Goal: Task Accomplishment & Management: Complete application form

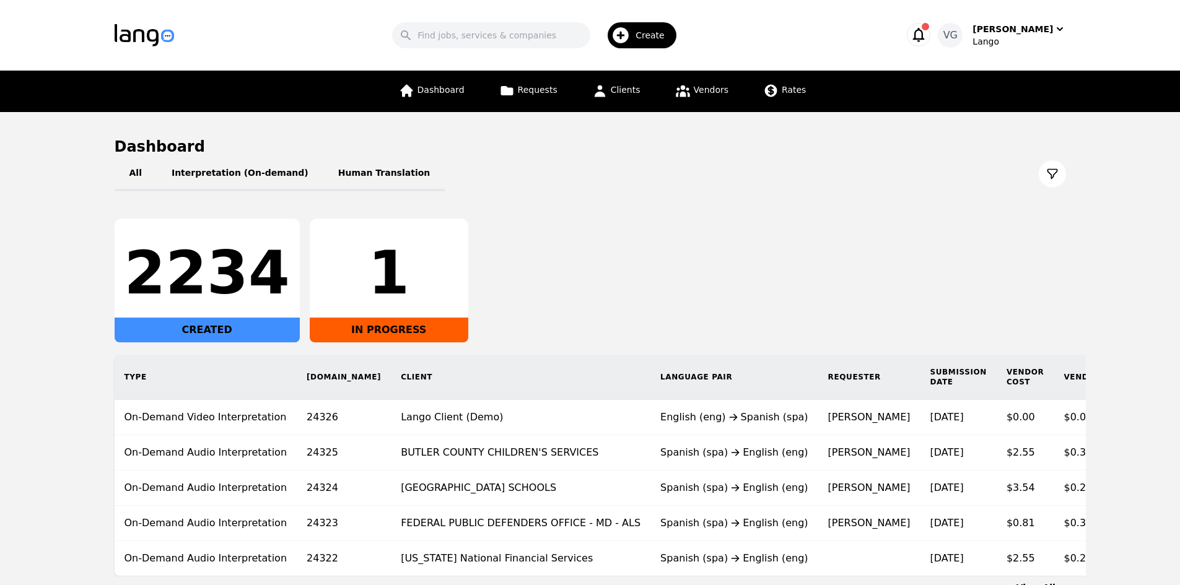
click at [0, 326] on main "Dashboard All Interpretation (On-demand) Human Translation 2234 CREATED 1 IN PR…" at bounding box center [590, 365] width 1180 height 507
drag, startPoint x: 647, startPoint y: 92, endPoint x: 637, endPoint y: 91, distance: 10.5
click at [647, 92] on div "Dashboard Requests Clients Vendors Rates" at bounding box center [602, 91] width 422 height 41
click at [630, 91] on span "Clients" at bounding box center [626, 90] width 30 height 10
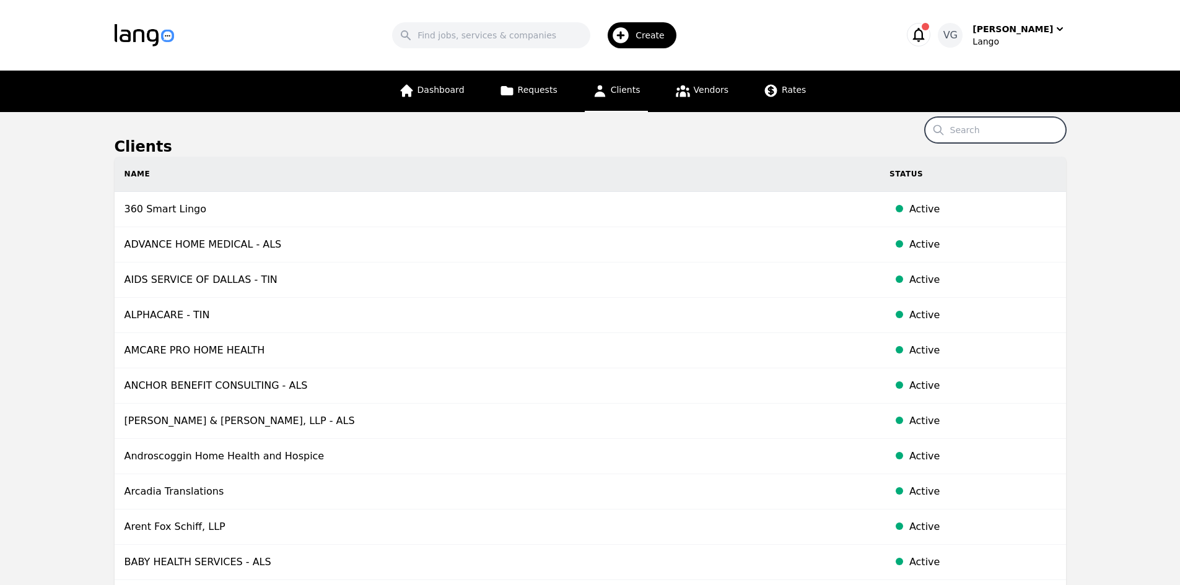
click at [968, 127] on input "Search" at bounding box center [995, 130] width 141 height 26
paste input "[GEOGRAPHIC_DATA][PERSON_NAME]"
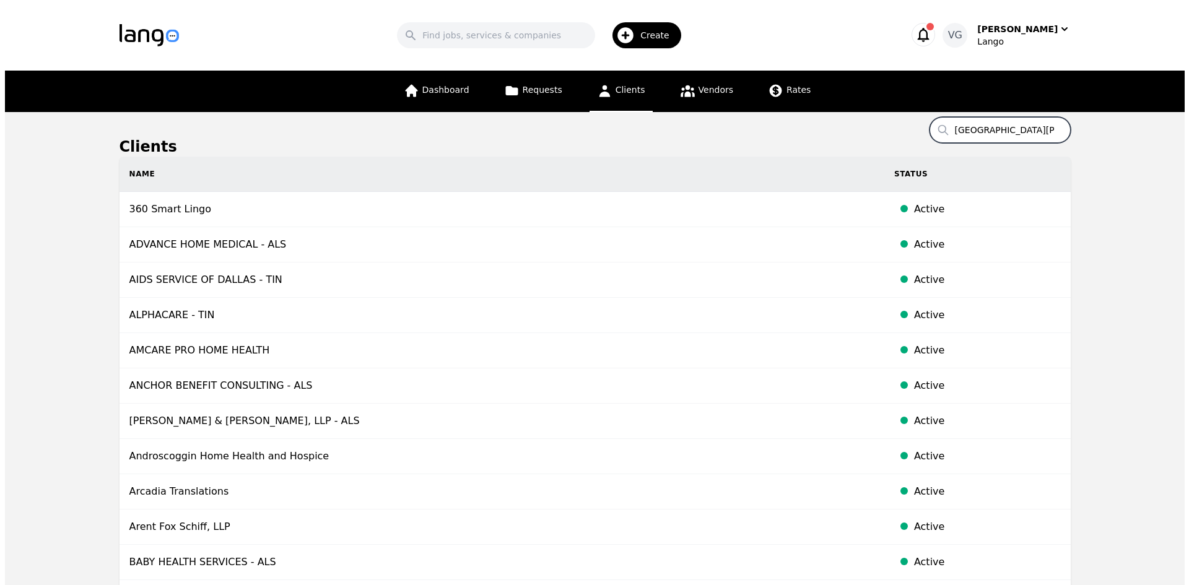
scroll to position [0, 17]
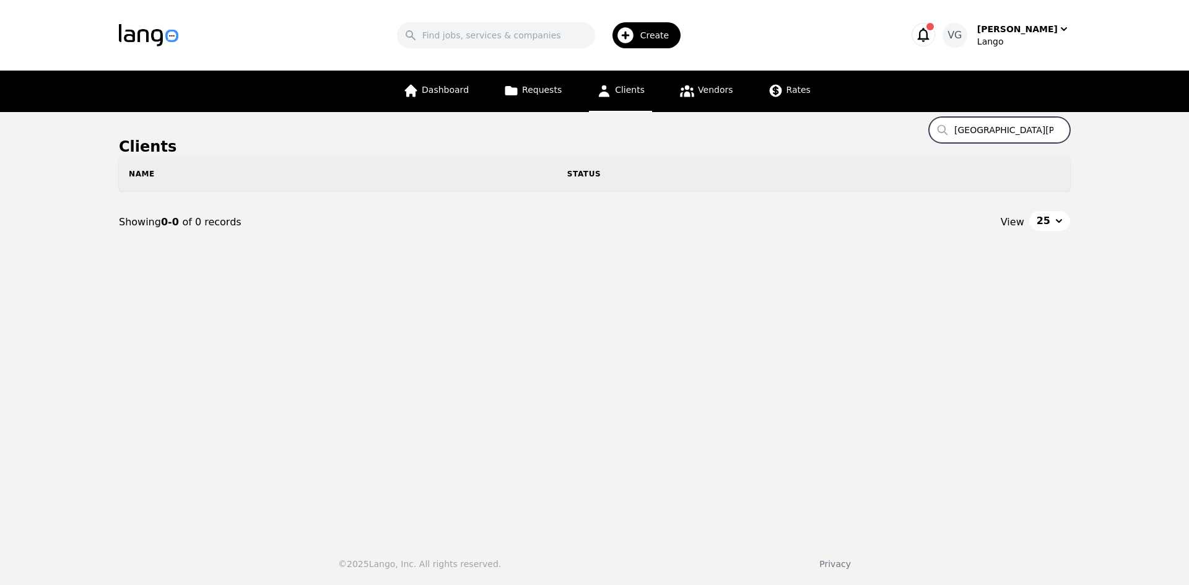
drag, startPoint x: 991, startPoint y: 129, endPoint x: 750, endPoint y: 94, distance: 243.5
click at [751, 94] on div "Search Create [PERSON_NAME] Gjochi Lango Dashboard Requests Clients Vendors Rat…" at bounding box center [594, 292] width 1189 height 585
type input "ol"
drag, startPoint x: 990, startPoint y: 135, endPoint x: 777, endPoint y: 105, distance: 214.5
click at [777, 105] on div "Search Create [PERSON_NAME] [PERSON_NAME] Dashboard Requests Clients Vendors Ra…" at bounding box center [594, 292] width 1189 height 585
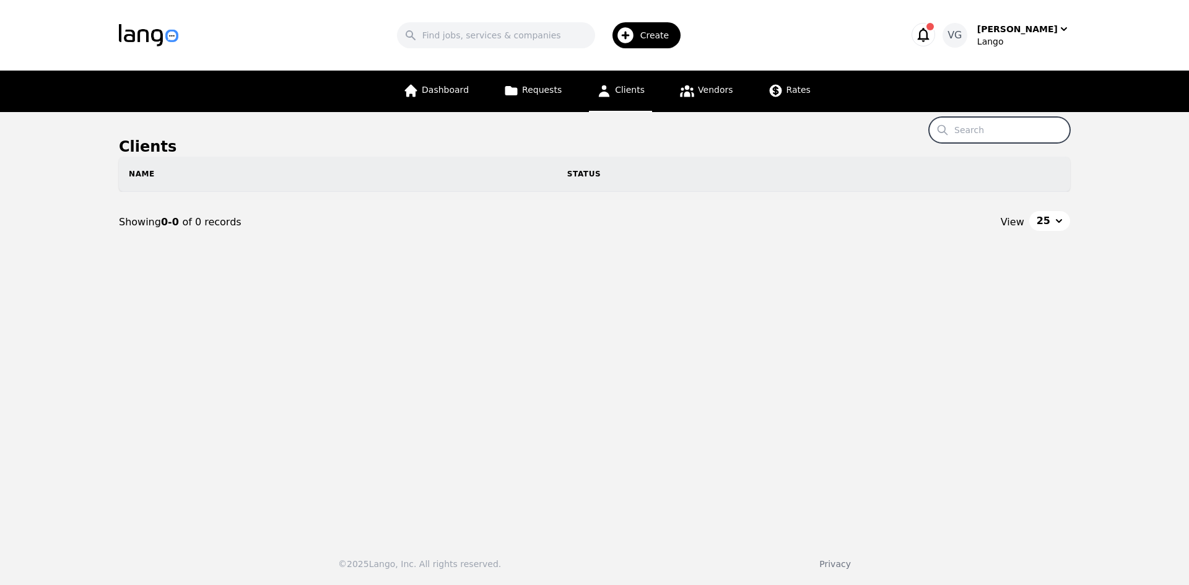
click at [668, 32] on div "Create" at bounding box center [646, 35] width 69 height 26
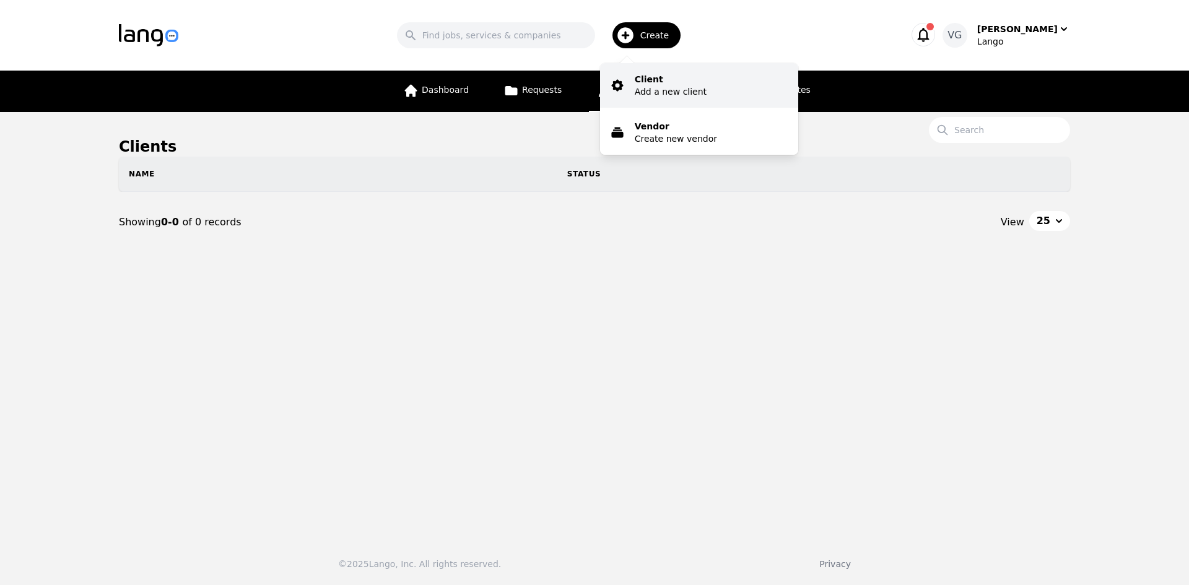
click at [661, 75] on p "Client" at bounding box center [671, 79] width 72 height 12
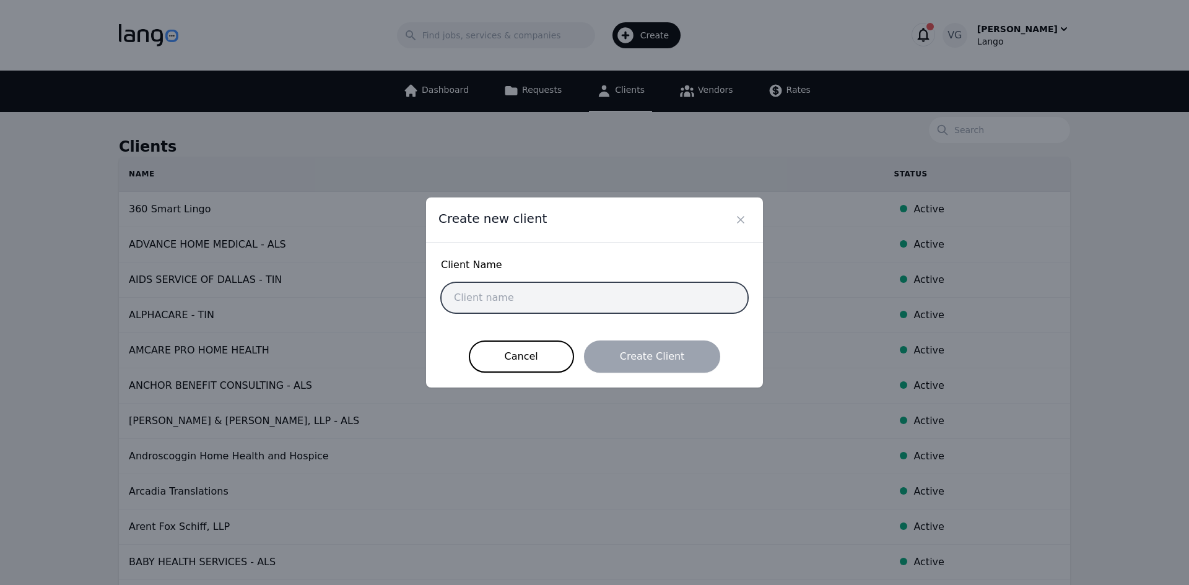
click at [542, 296] on input "text" at bounding box center [594, 297] width 307 height 31
paste input "[GEOGRAPHIC_DATA][PERSON_NAME]"
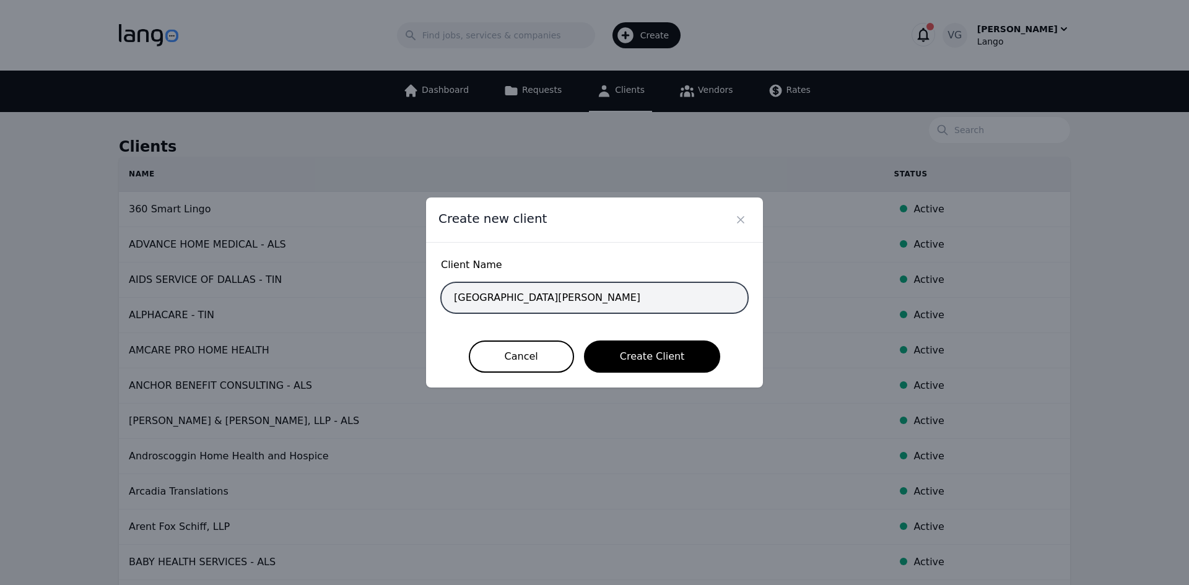
click at [538, 297] on input "[GEOGRAPHIC_DATA][PERSON_NAME]" at bounding box center [594, 297] width 307 height 31
paste input "[PERSON_NAME][GEOGRAPHIC_DATA]"
type input "ST. [PERSON_NAME][GEOGRAPHIC_DATA]"
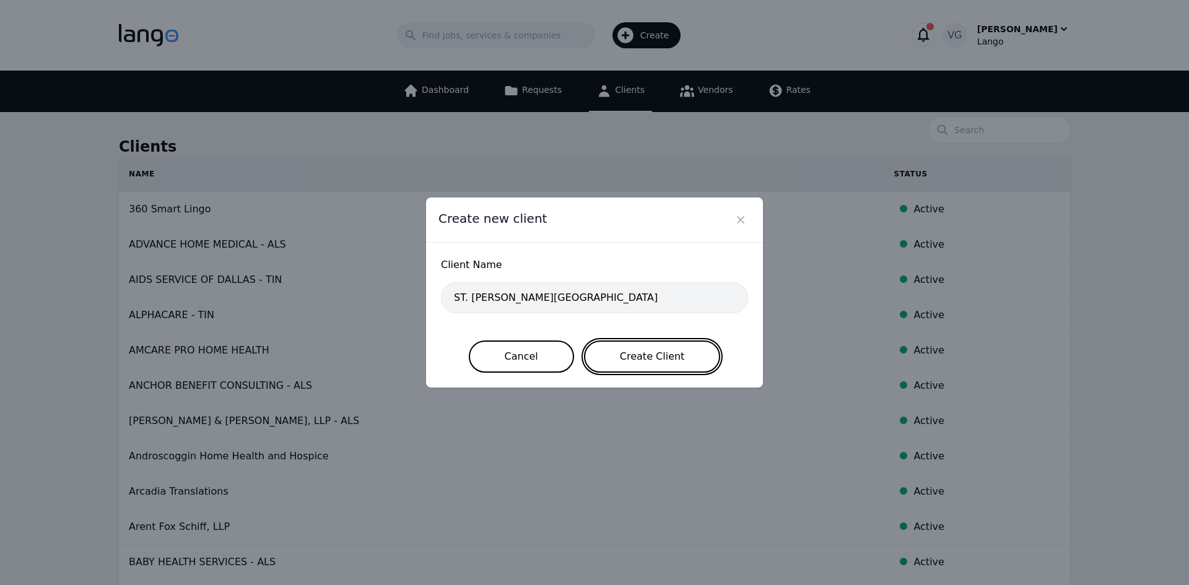
click at [631, 359] on button "Create Client" at bounding box center [652, 357] width 137 height 32
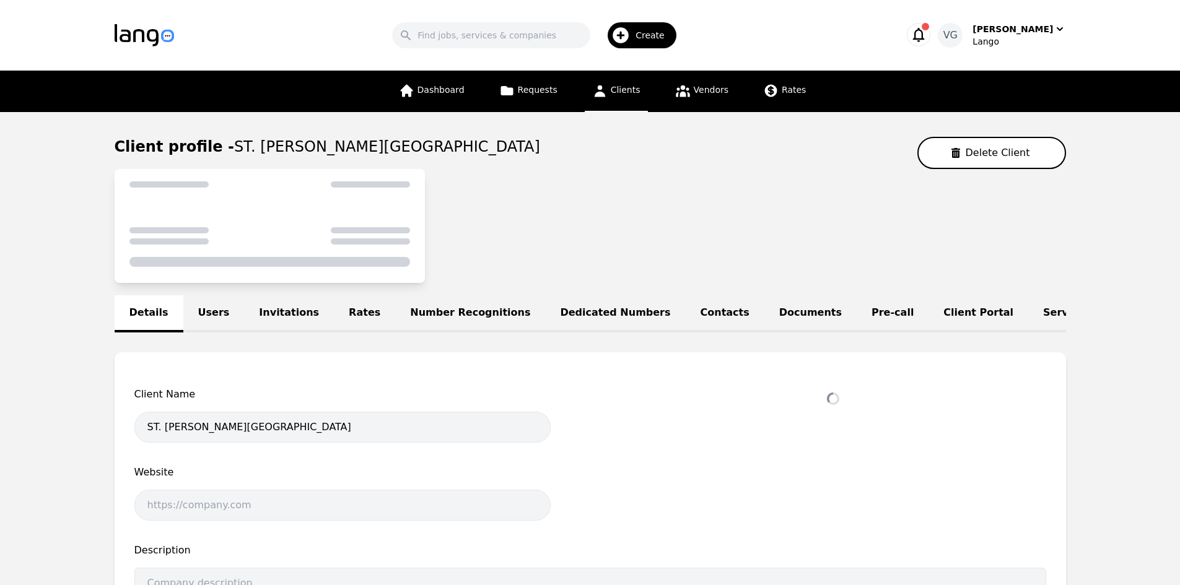
select select "active"
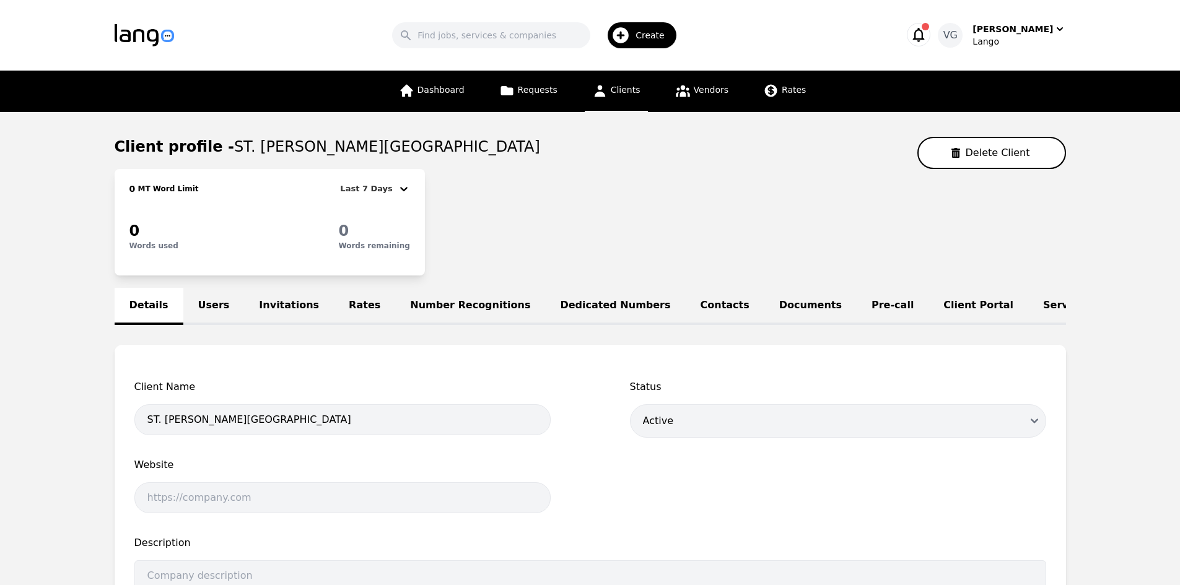
click at [198, 297] on link "Users" at bounding box center [213, 306] width 61 height 37
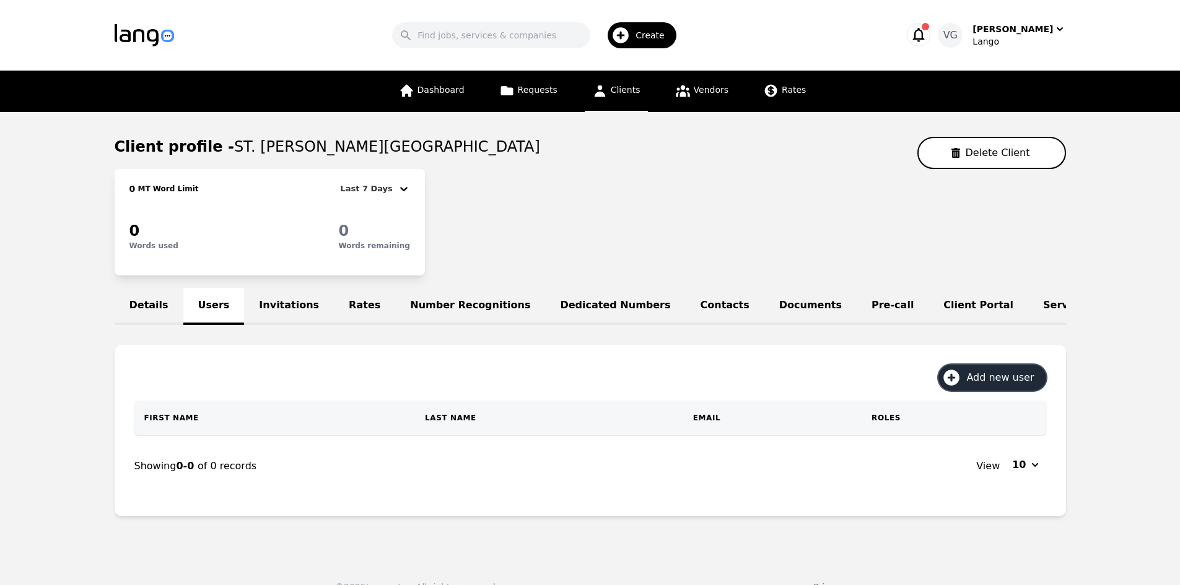
click at [996, 381] on span "Add new user" at bounding box center [1004, 377] width 76 height 15
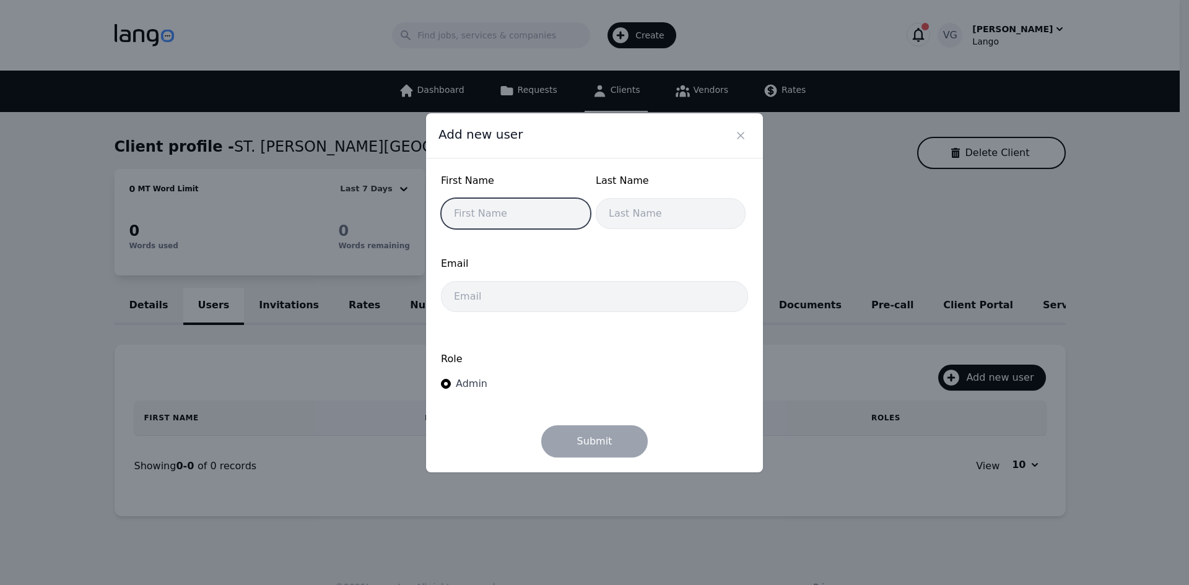
click at [473, 222] on input "text" at bounding box center [516, 213] width 150 height 31
paste input "[PERSON_NAME]"
click at [509, 211] on input "[PERSON_NAME]" at bounding box center [516, 213] width 150 height 31
type input "[PERSON_NAME]"
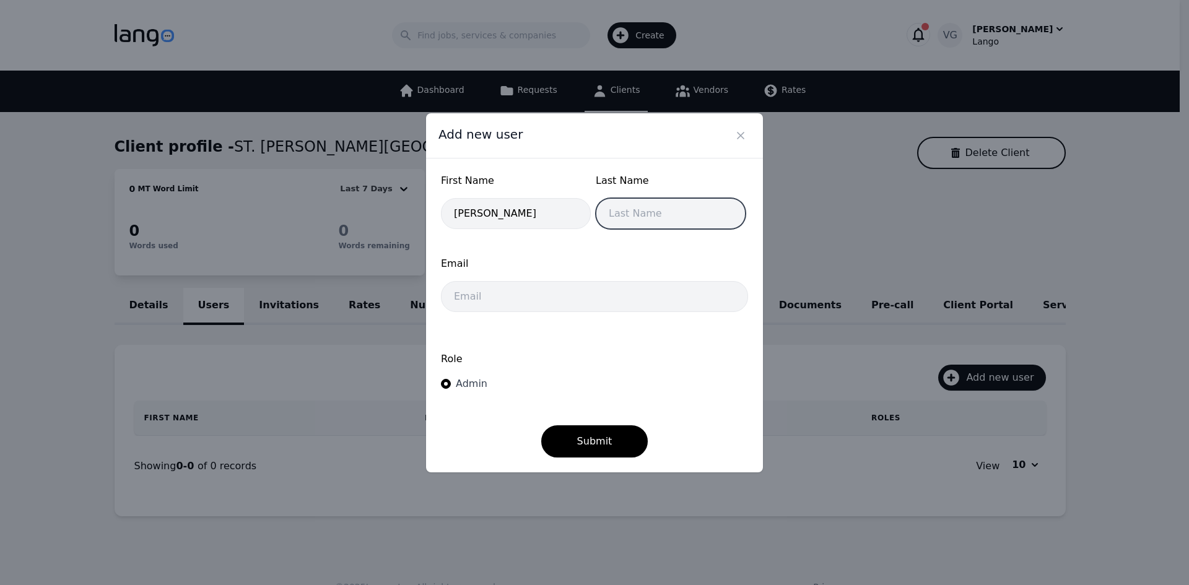
click at [604, 213] on input "text" at bounding box center [671, 213] width 150 height 31
paste input "[PERSON_NAME]"
drag, startPoint x: 637, startPoint y: 217, endPoint x: 515, endPoint y: 234, distance: 123.2
click at [515, 234] on div "First Name [PERSON_NAME] Last Name [PERSON_NAME]" at bounding box center [594, 204] width 307 height 63
drag, startPoint x: 600, startPoint y: 212, endPoint x: 572, endPoint y: 216, distance: 28.2
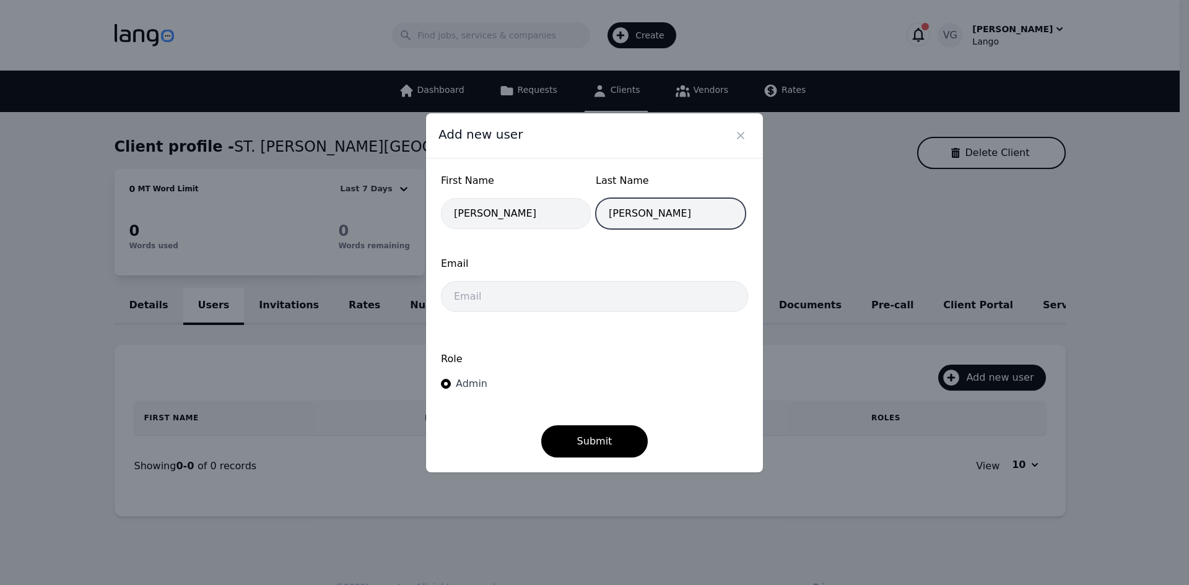
click at [573, 215] on div "First Name [PERSON_NAME] Last Name [PERSON_NAME]" at bounding box center [594, 204] width 307 height 63
type input "[PERSON_NAME]"
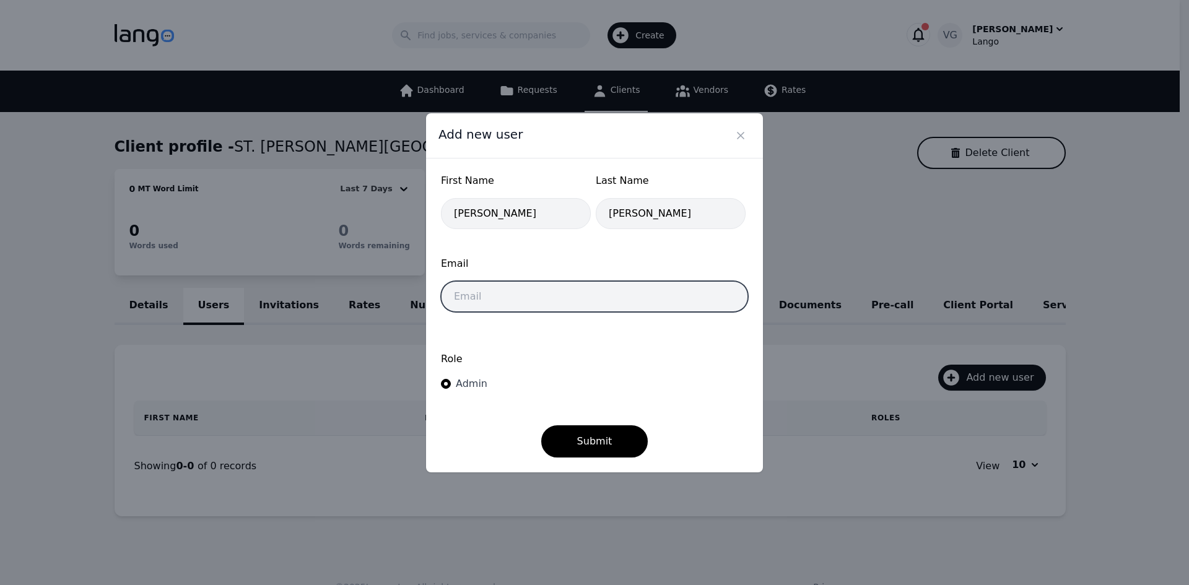
click at [484, 308] on input "email" at bounding box center [594, 296] width 307 height 31
paste input "[EMAIL_ADDRESS][DOMAIN_NAME]"
type input "[EMAIL_ADDRESS][DOMAIN_NAME]"
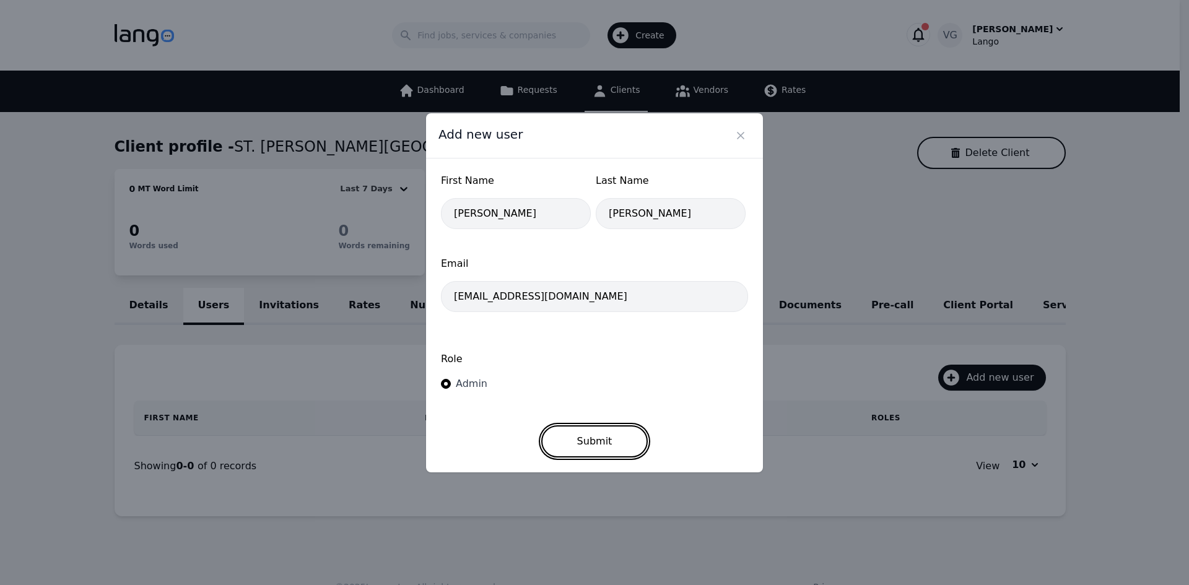
click at [582, 437] on button "Submit" at bounding box center [594, 441] width 107 height 32
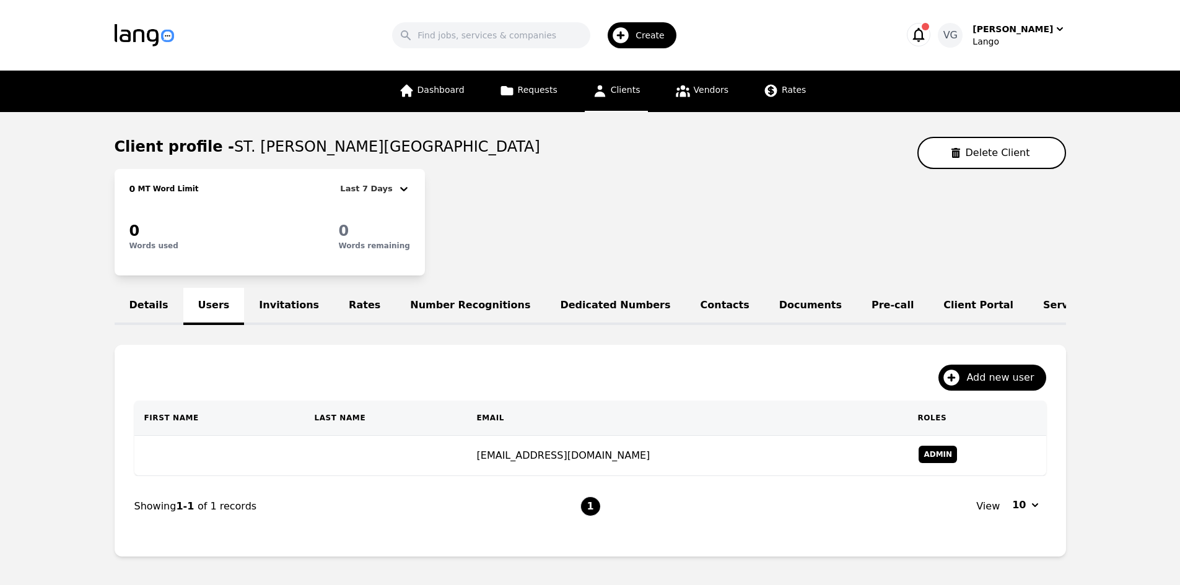
click at [1144, 376] on main "Client profile - ST. HENRY ELEMENTARY SCHOOL Delete Client 0 MT Word Limit Last…" at bounding box center [590, 351] width 1180 height 479
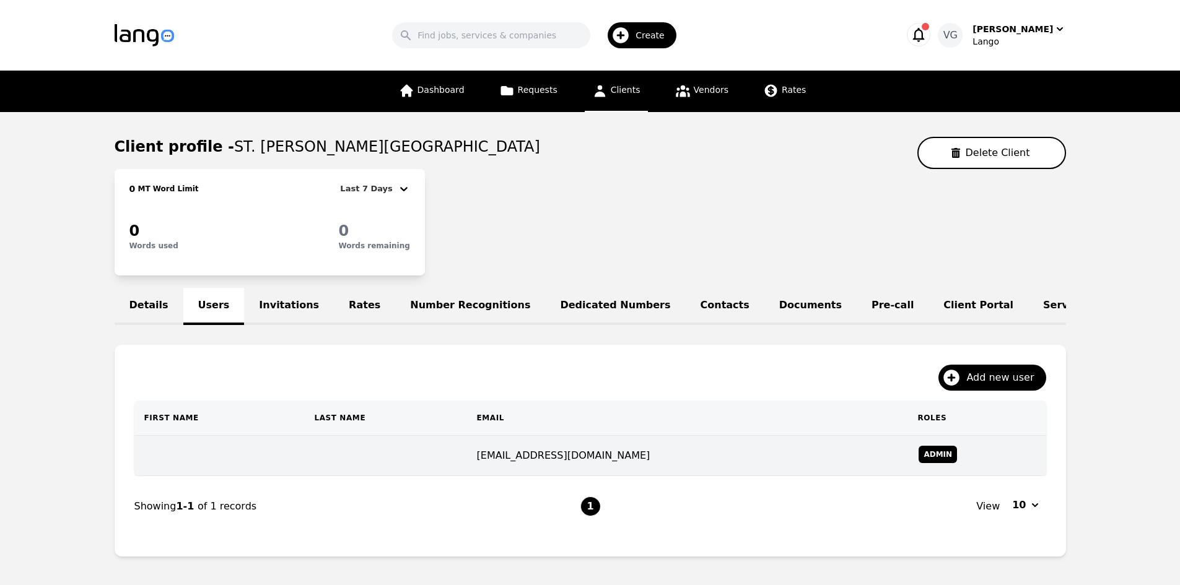
click at [305, 454] on td at bounding box center [219, 456] width 170 height 40
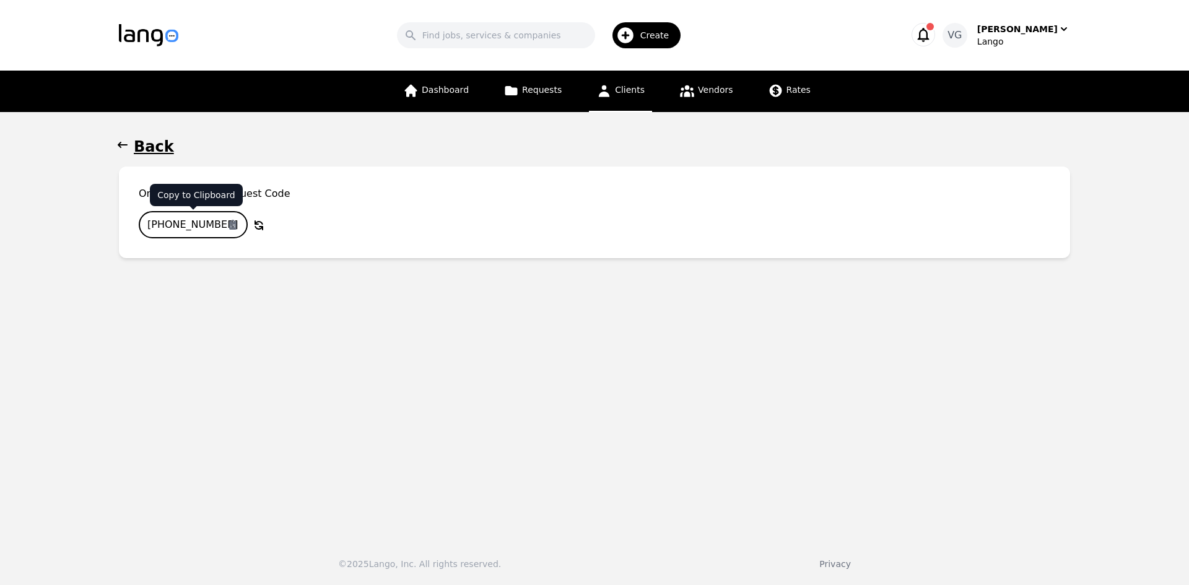
click at [232, 221] on icon "button" at bounding box center [232, 225] width 7 height 10
